Goal: Find specific page/section: Find specific page/section

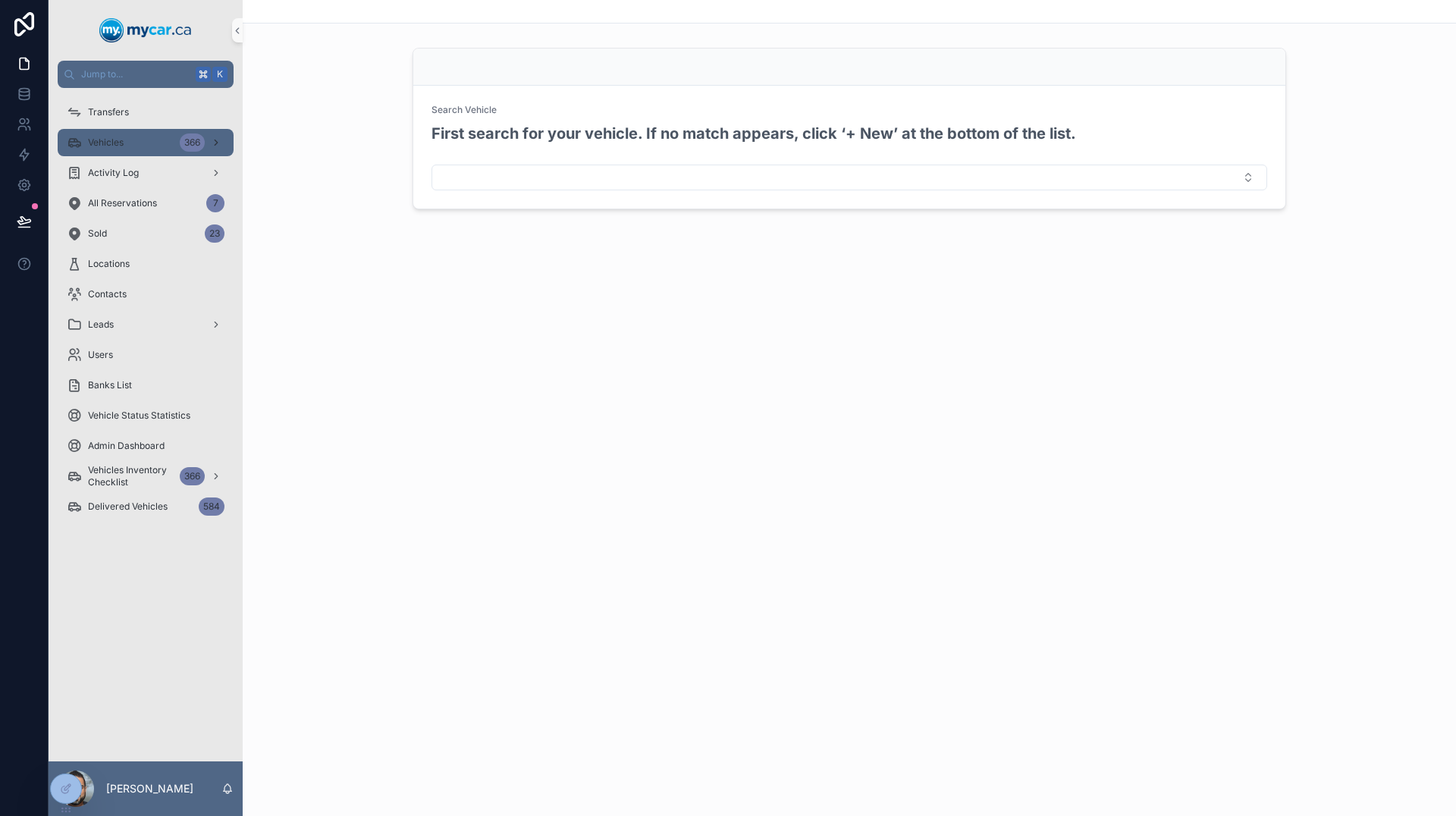
click at [118, 148] on span "Vehicles" at bounding box center [106, 143] width 36 height 12
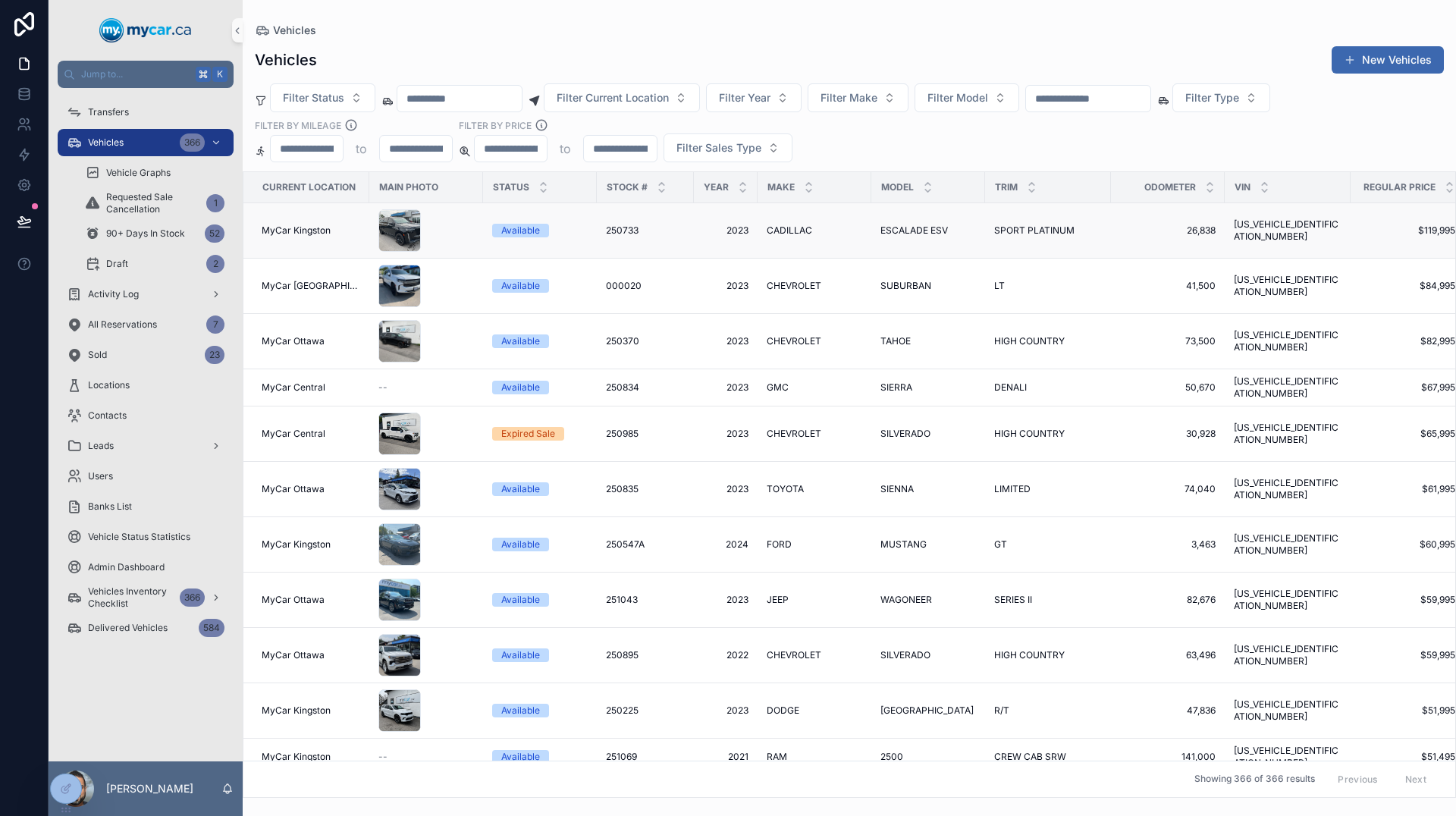
click at [610, 230] on span "250733" at bounding box center [623, 231] width 33 height 12
